Goal: Task Accomplishment & Management: Manage account settings

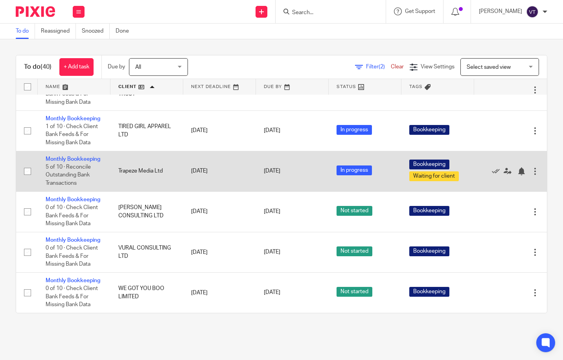
scroll to position [1679, 0]
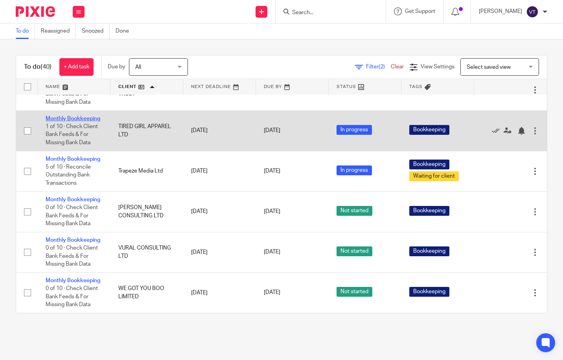
click at [55, 121] on link "Monthly Bookkeeping" at bounding box center [73, 119] width 55 height 6
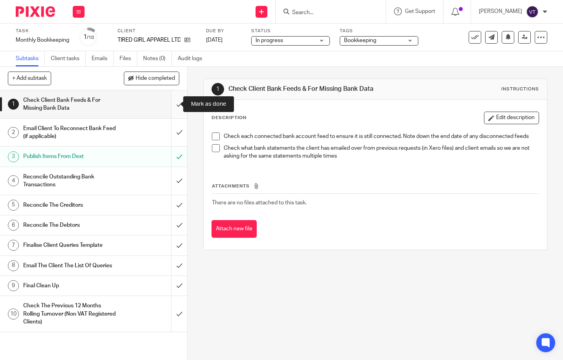
click at [171, 105] on input "submit" at bounding box center [93, 104] width 187 height 28
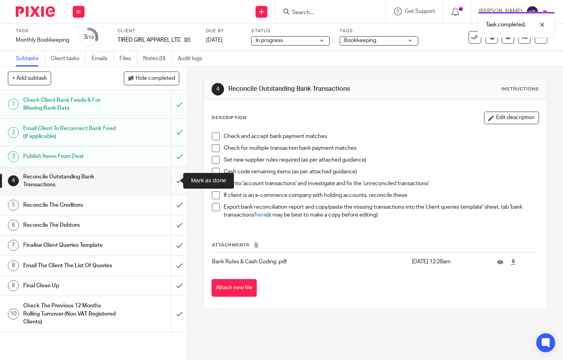
click at [173, 180] on input "submit" at bounding box center [93, 181] width 187 height 28
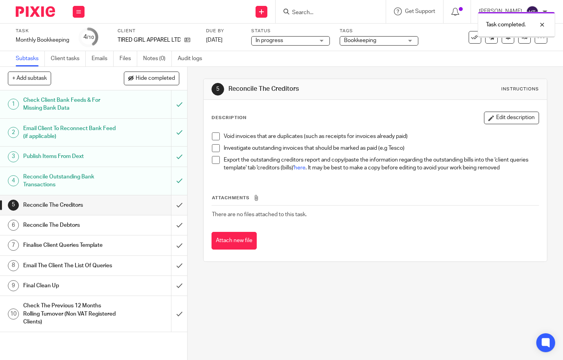
click at [171, 205] on input "submit" at bounding box center [93, 205] width 187 height 20
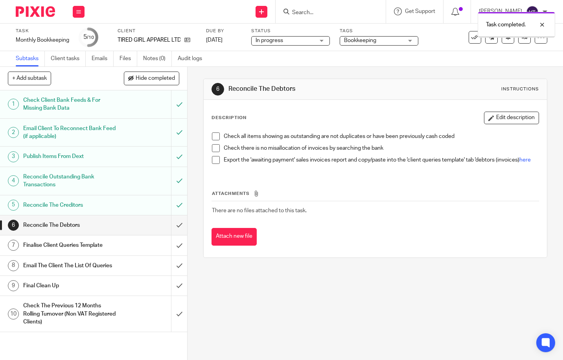
click at [169, 228] on input "submit" at bounding box center [93, 225] width 187 height 20
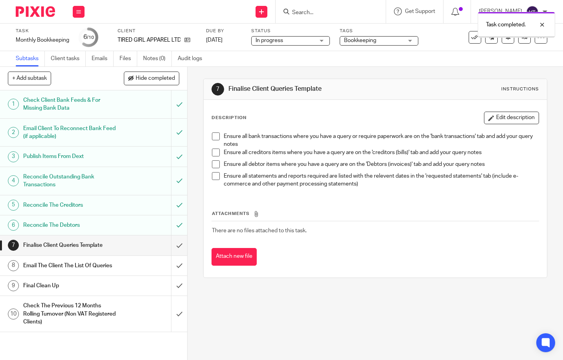
click at [174, 247] on input "submit" at bounding box center [93, 246] width 187 height 20
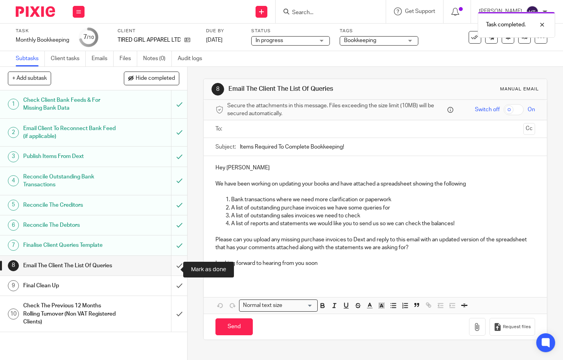
click at [171, 271] on input "submit" at bounding box center [93, 266] width 187 height 20
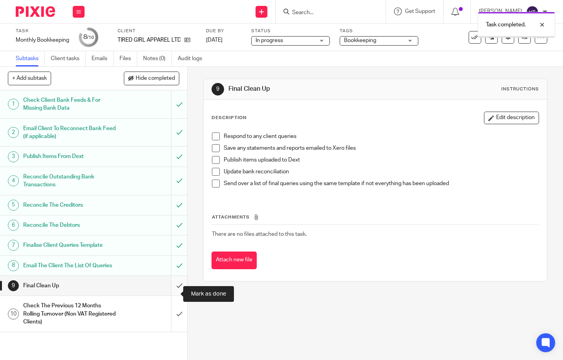
click at [170, 294] on input "submit" at bounding box center [93, 286] width 187 height 20
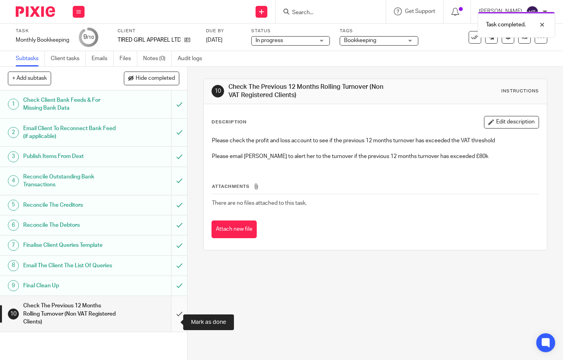
click at [173, 322] on input "submit" at bounding box center [93, 314] width 187 height 36
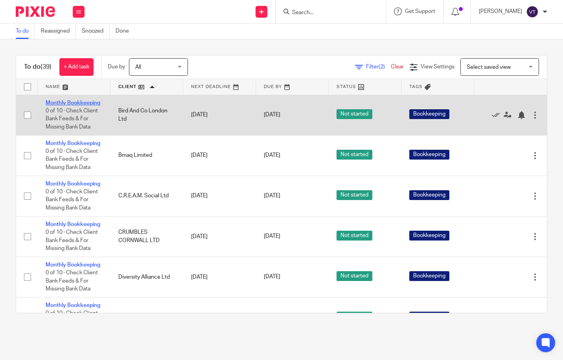
click at [57, 106] on link "Monthly Bookkeeping" at bounding box center [73, 103] width 55 height 6
click at [68, 106] on link "Monthly Bookkeeping" at bounding box center [73, 103] width 55 height 6
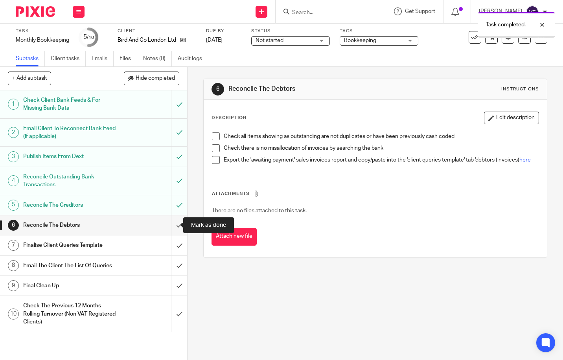
click at [171, 228] on input "submit" at bounding box center [93, 225] width 187 height 20
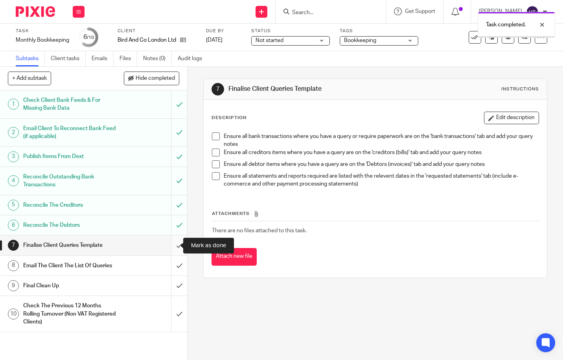
click at [173, 245] on input "submit" at bounding box center [93, 246] width 187 height 20
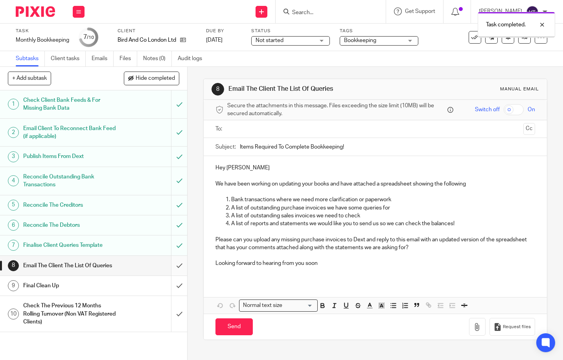
click at [172, 270] on input "submit" at bounding box center [93, 266] width 187 height 20
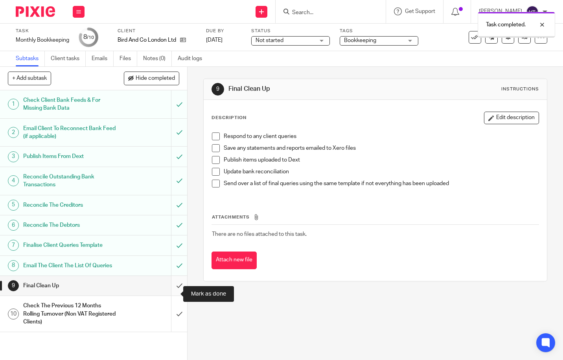
click at [172, 294] on input "submit" at bounding box center [93, 286] width 187 height 20
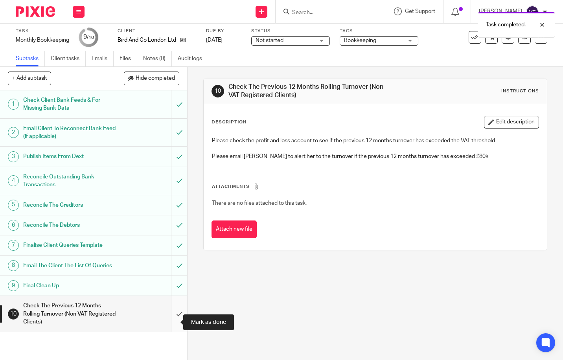
click at [171, 321] on input "submit" at bounding box center [93, 314] width 187 height 36
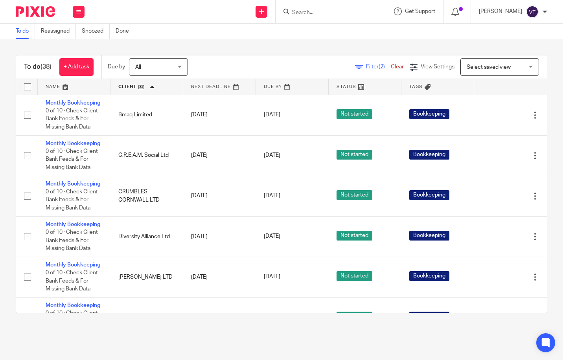
click at [61, 102] on link "Monthly Bookkeeping" at bounding box center [73, 103] width 55 height 6
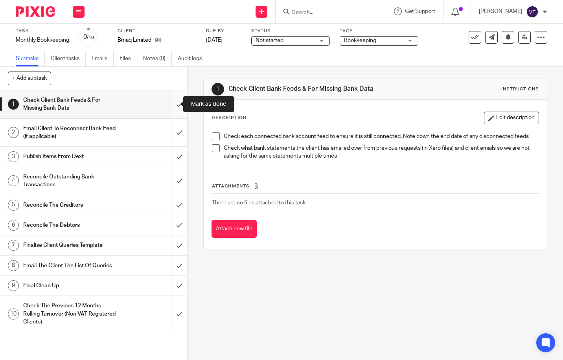
click at [170, 105] on input "submit" at bounding box center [93, 104] width 187 height 28
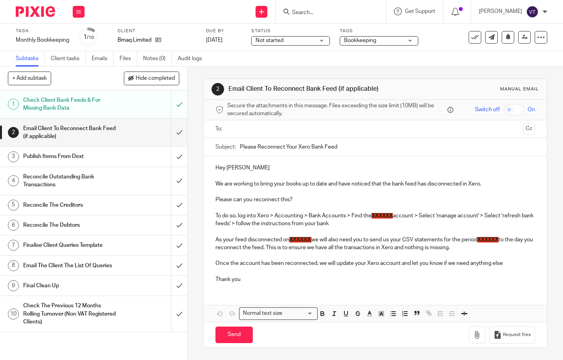
click at [171, 158] on input "submit" at bounding box center [93, 157] width 187 height 20
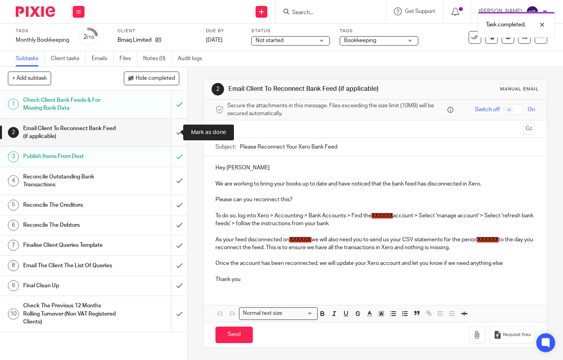
click at [173, 133] on input "submit" at bounding box center [93, 133] width 187 height 28
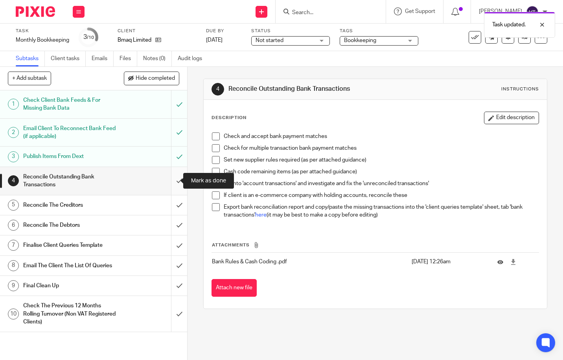
click at [174, 180] on input "submit" at bounding box center [93, 181] width 187 height 28
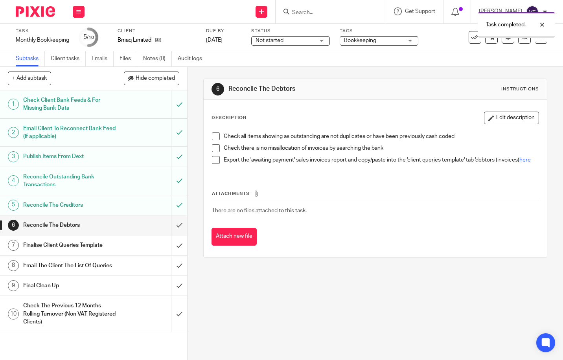
click at [173, 227] on input "submit" at bounding box center [93, 225] width 187 height 20
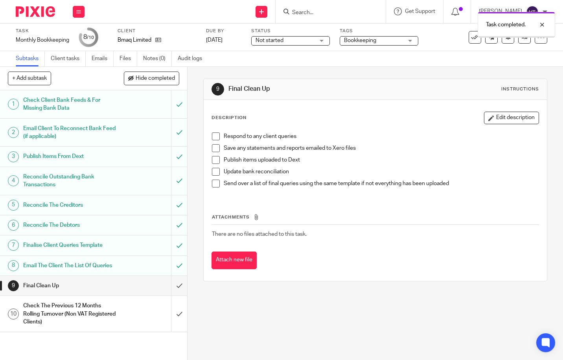
click at [173, 290] on input "submit" at bounding box center [93, 286] width 187 height 20
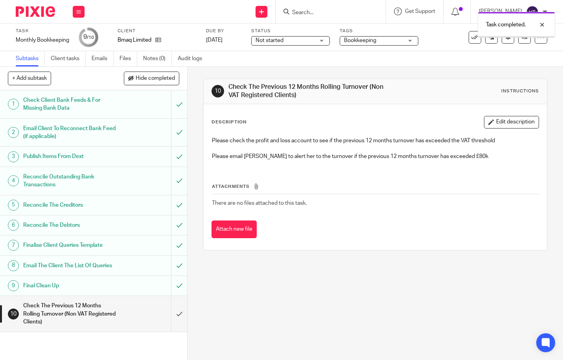
click at [174, 324] on input "submit" at bounding box center [93, 314] width 187 height 36
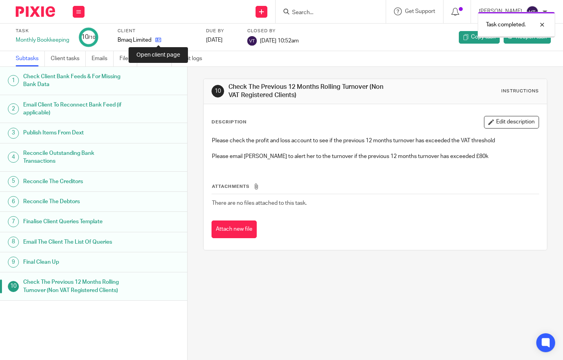
click at [157, 41] on icon at bounding box center [158, 40] width 6 height 6
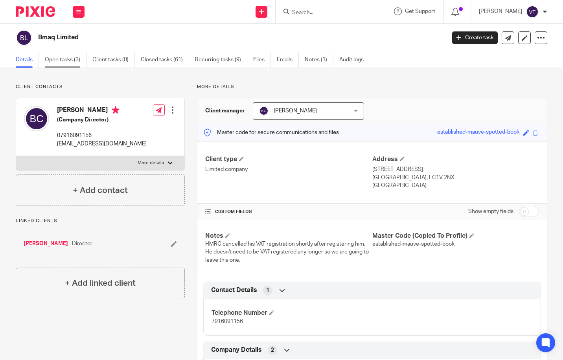
click at [73, 62] on link "Open tasks (3)" at bounding box center [66, 59] width 42 height 15
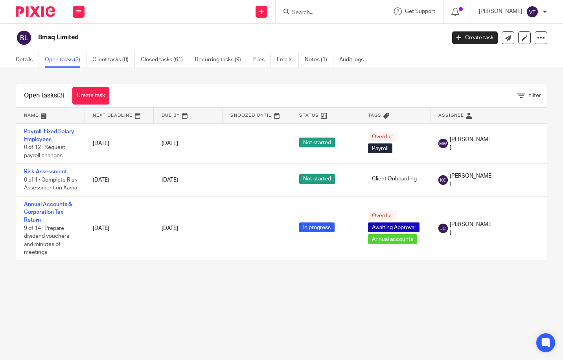
click at [14, 50] on div "Bmaq Limited Create task Update from Companies House Export data Merge Archive …" at bounding box center [281, 38] width 563 height 29
click at [20, 63] on link "Details" at bounding box center [27, 59] width 23 height 15
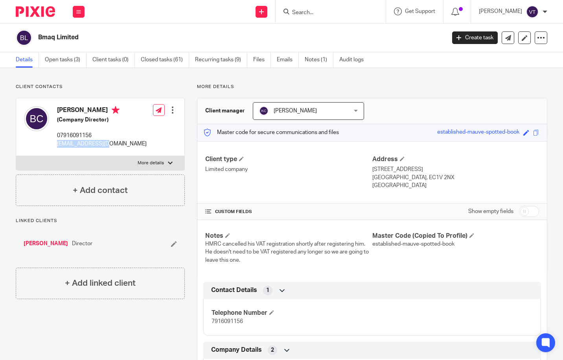
drag, startPoint x: 57, startPoint y: 144, endPoint x: 105, endPoint y: 145, distance: 48.4
click at [112, 147] on p "bmaqltd@gmail.com" at bounding box center [102, 144] width 90 height 8
copy p "bmaqltd@gmail.com"
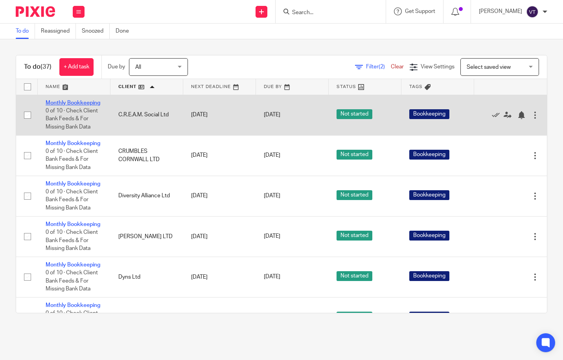
click at [66, 106] on link "Monthly Bookkeeping" at bounding box center [73, 103] width 55 height 6
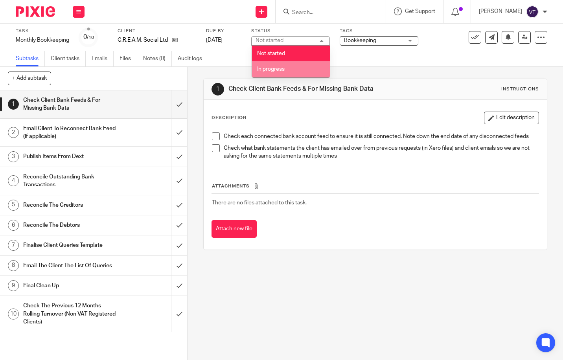
click at [314, 68] on li "In progress" at bounding box center [291, 69] width 78 height 16
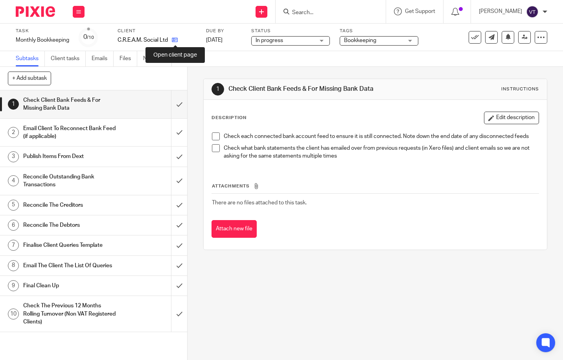
click at [175, 40] on icon at bounding box center [175, 40] width 6 height 6
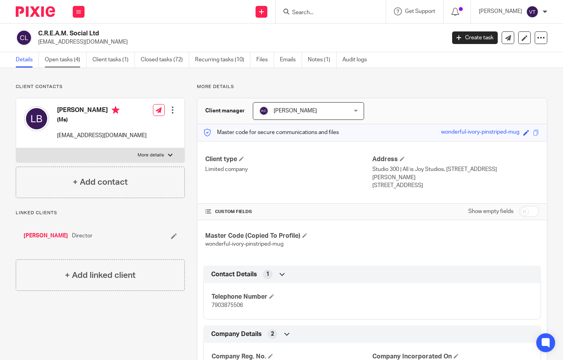
click at [68, 61] on link "Open tasks (4)" at bounding box center [66, 59] width 42 height 15
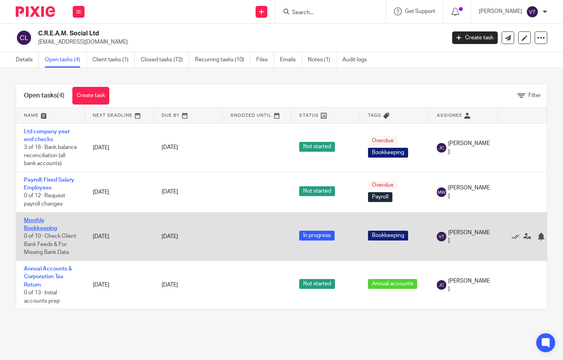
click at [37, 231] on link "Monthly Bookkeeping" at bounding box center [40, 224] width 33 height 13
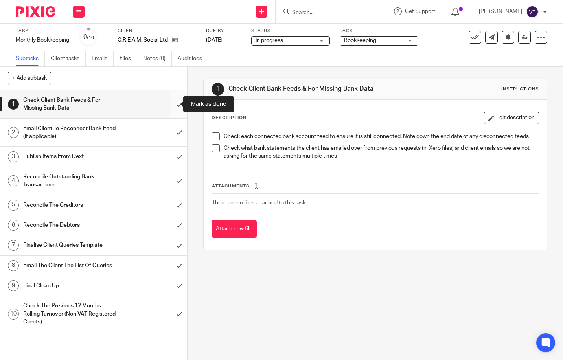
click at [171, 103] on input "submit" at bounding box center [93, 104] width 187 height 28
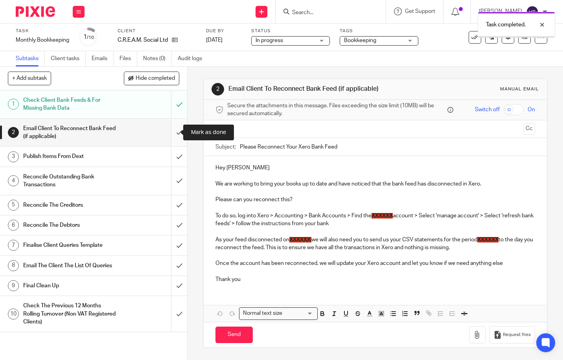
click at [173, 130] on input "submit" at bounding box center [93, 133] width 187 height 28
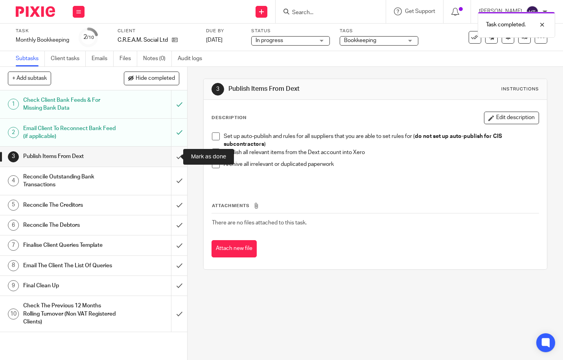
click at [171, 159] on input "submit" at bounding box center [93, 157] width 187 height 20
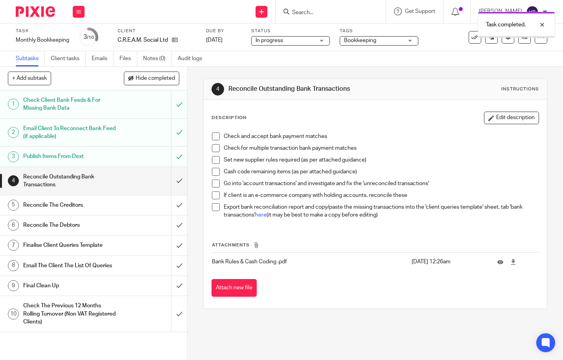
click at [170, 181] on input "submit" at bounding box center [93, 181] width 187 height 28
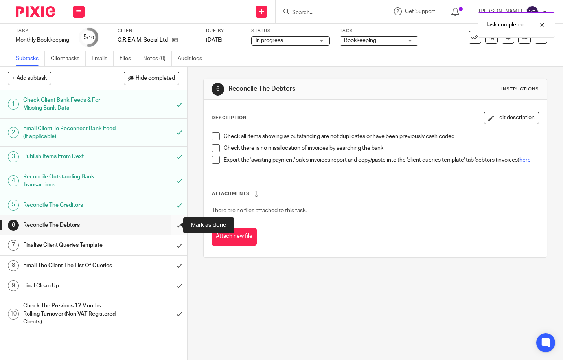
click at [173, 225] on input "submit" at bounding box center [93, 225] width 187 height 20
click at [171, 246] on input "submit" at bounding box center [93, 246] width 187 height 20
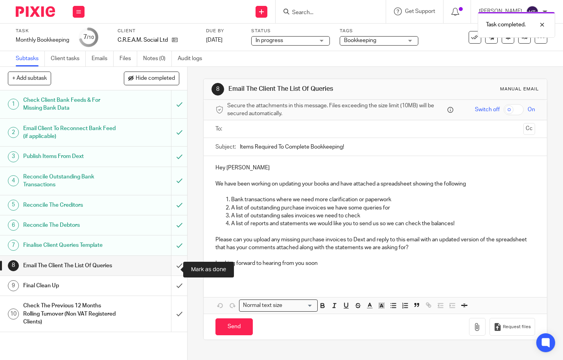
click at [175, 266] on input "submit" at bounding box center [93, 266] width 187 height 20
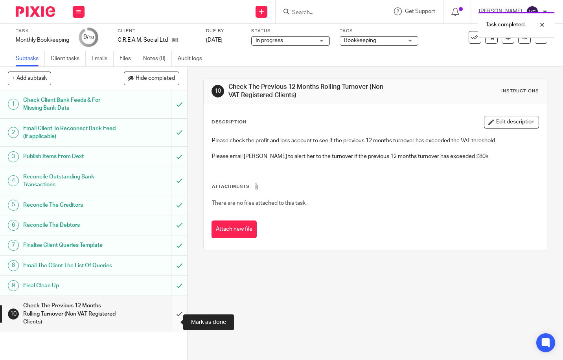
click at [172, 321] on input "submit" at bounding box center [93, 314] width 187 height 36
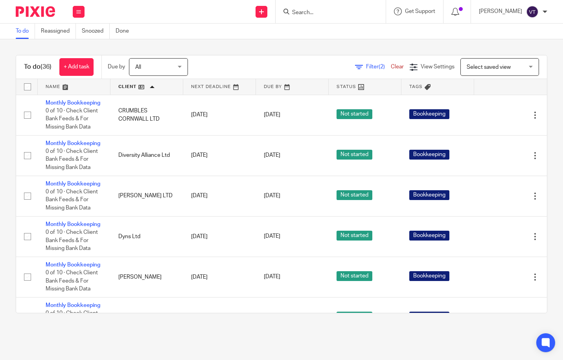
click at [56, 146] on link "Monthly Bookkeeping" at bounding box center [73, 144] width 55 height 6
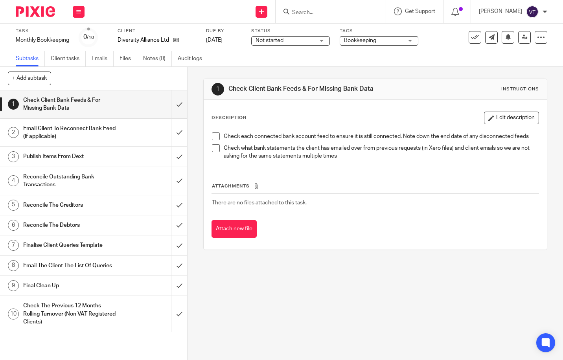
click at [301, 42] on span "Not started" at bounding box center [285, 41] width 59 height 8
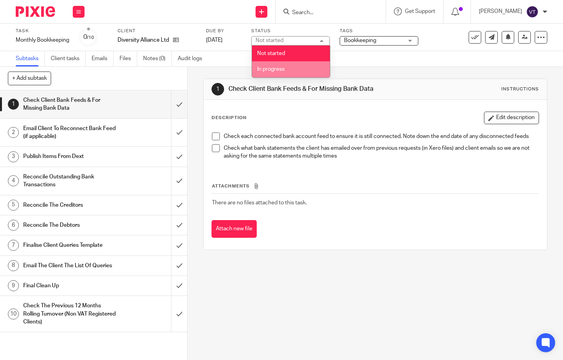
click at [300, 64] on li "In progress" at bounding box center [291, 69] width 78 height 16
